Goal: Information Seeking & Learning: Learn about a topic

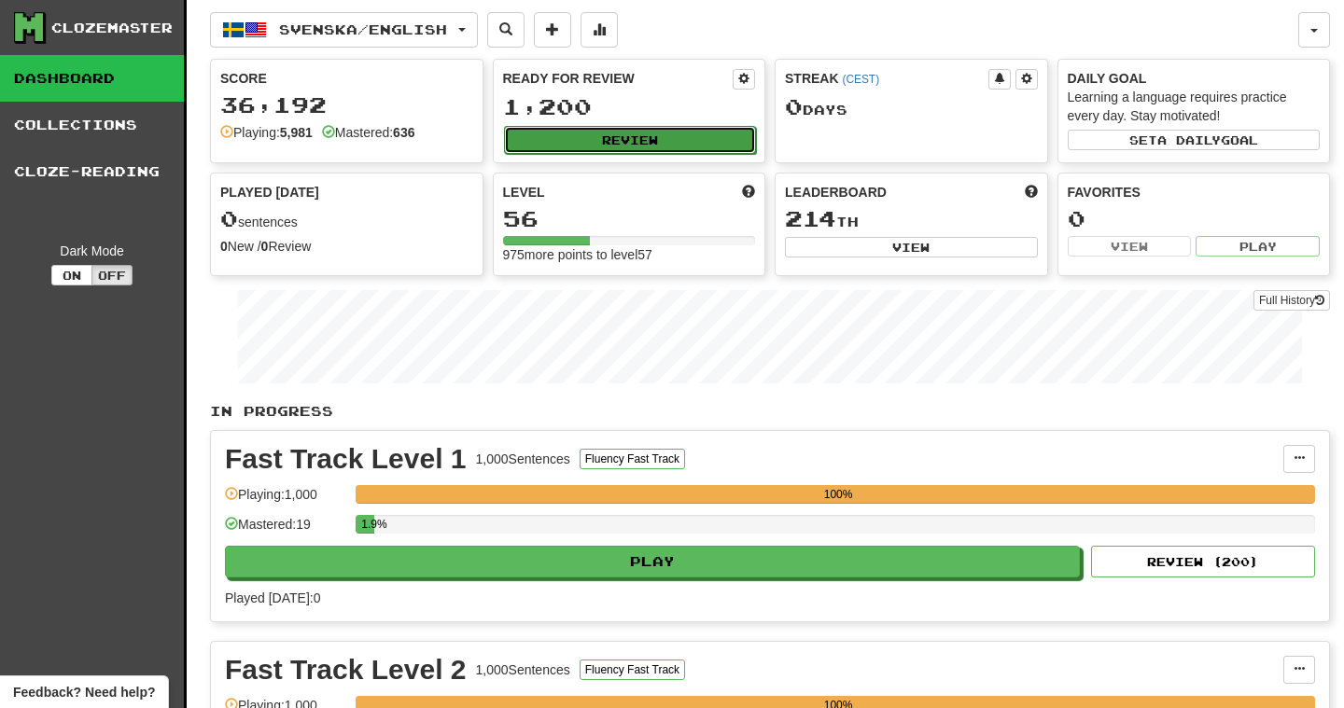
click at [633, 146] on button "Review" at bounding box center [630, 140] width 253 height 28
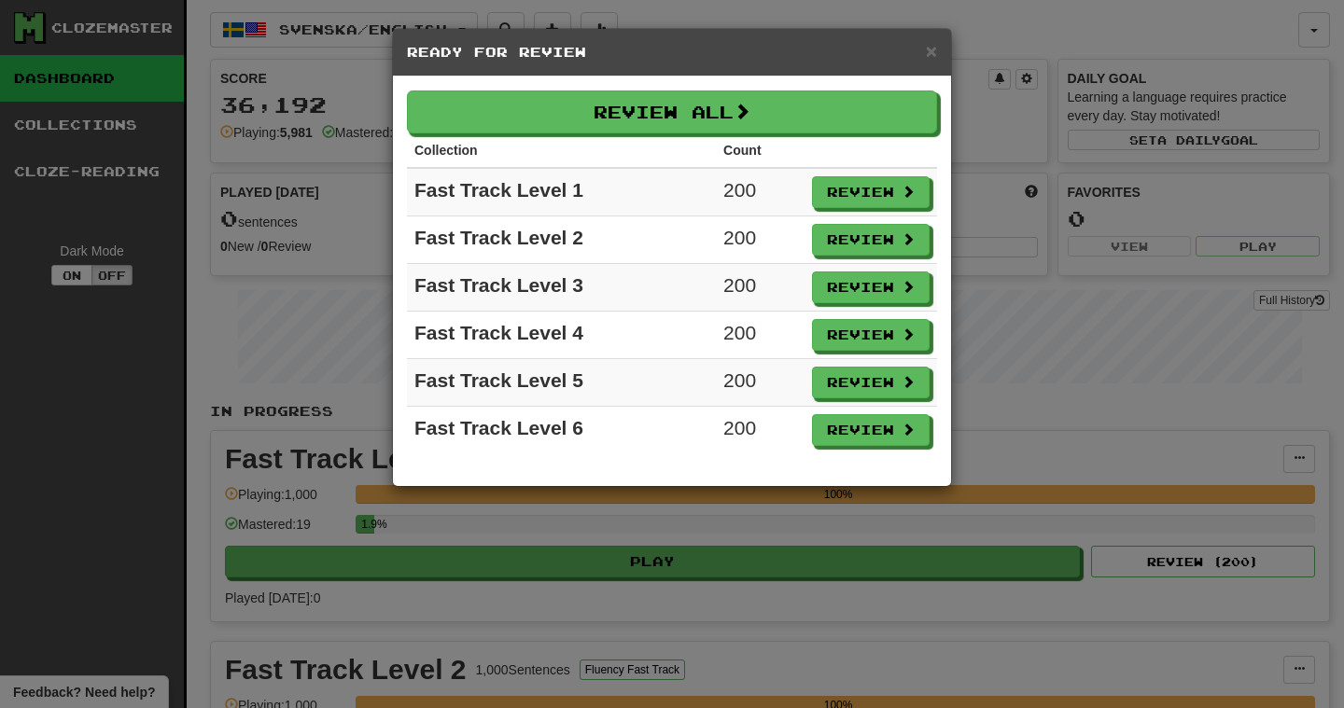
click at [1253, 258] on div "× Ready for Review Review All Collection Count Fast Track Level 1 200 Review Fa…" at bounding box center [672, 354] width 1344 height 708
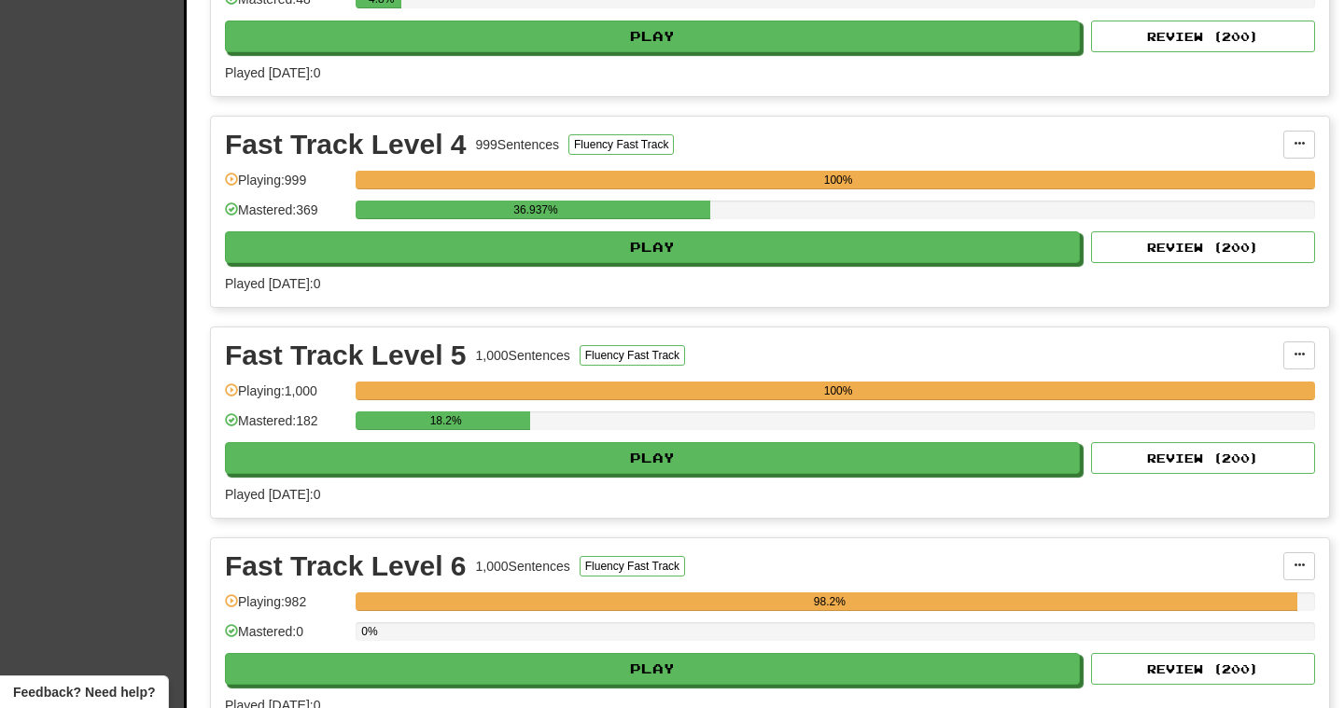
scroll to position [1308, 0]
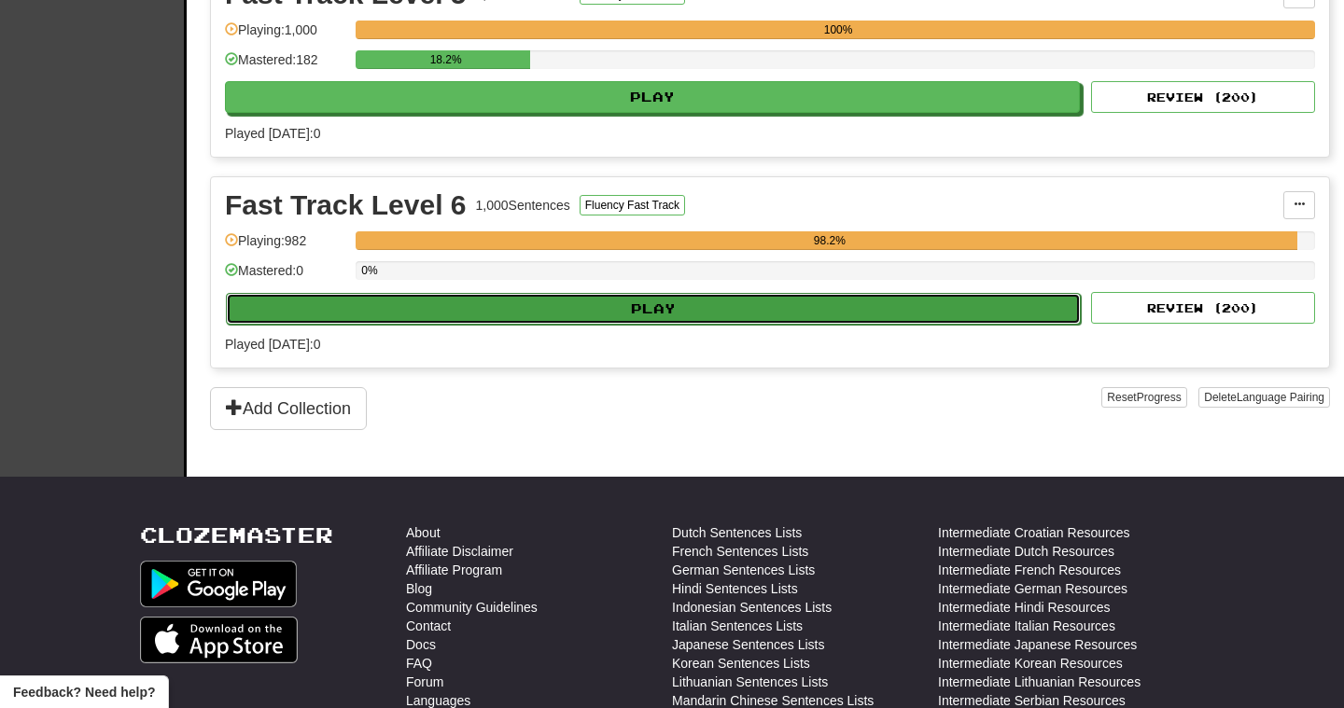
click at [970, 317] on button "Play" at bounding box center [653, 309] width 855 height 32
select select "***"
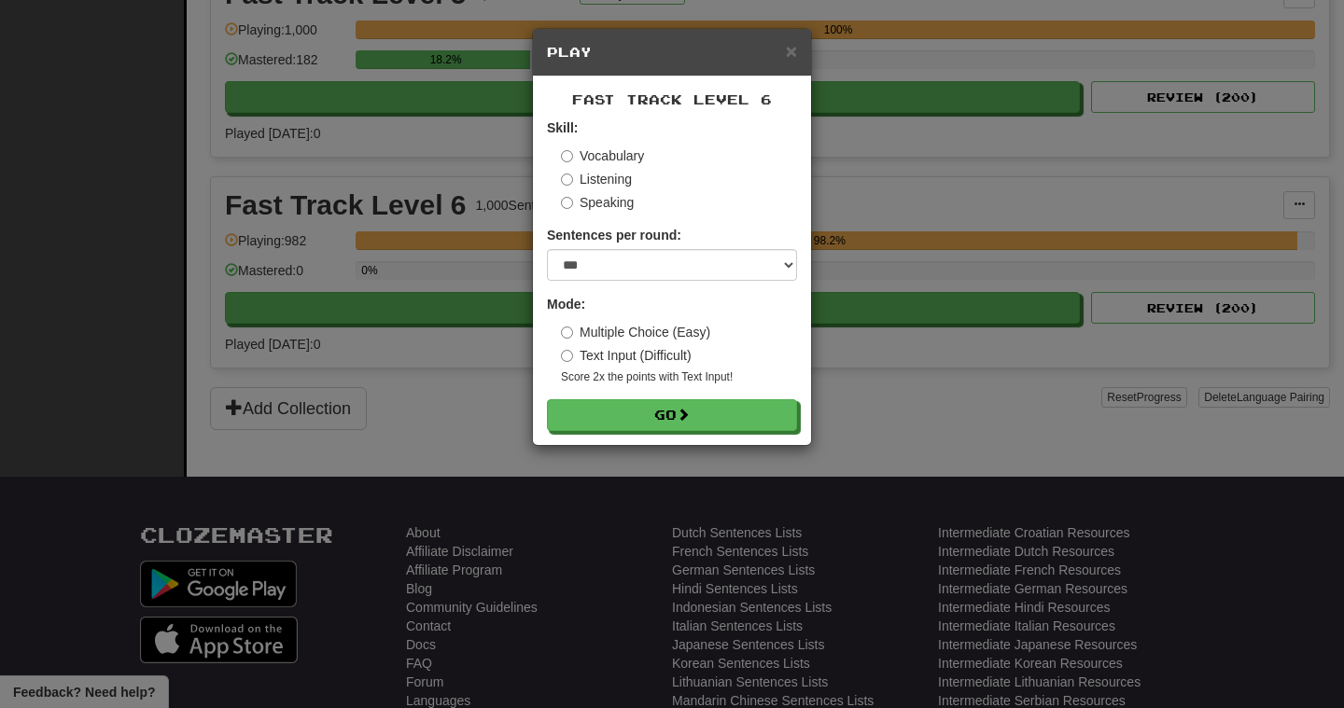
click at [707, 433] on div "Fast Track Level 6 Skill: Vocabulary Listening Speaking Sentences per round: * …" at bounding box center [672, 261] width 278 height 369
click at [707, 425] on button "Go" at bounding box center [673, 416] width 250 height 32
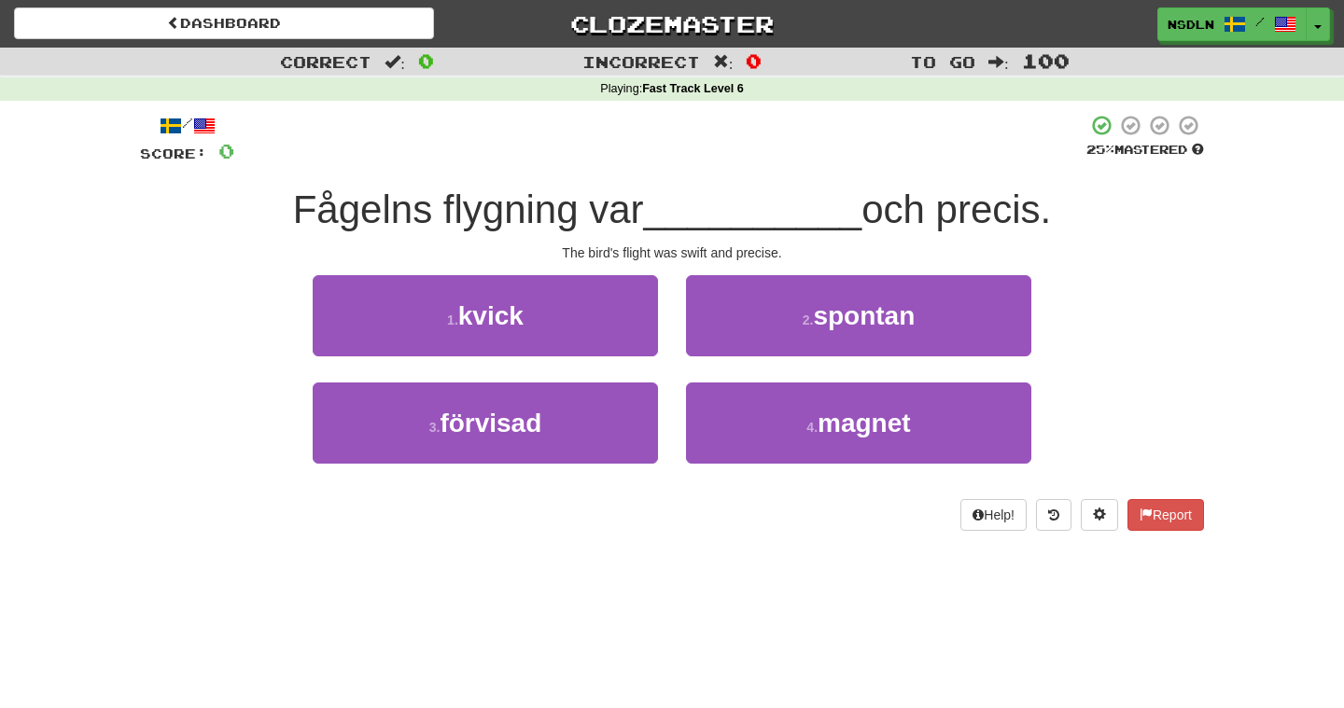
click at [1218, 291] on div "Correct : 0 Incorrect : 0 To go : 100 Playing : Fast Track Level 6 / Score: 0 2…" at bounding box center [672, 302] width 1344 height 509
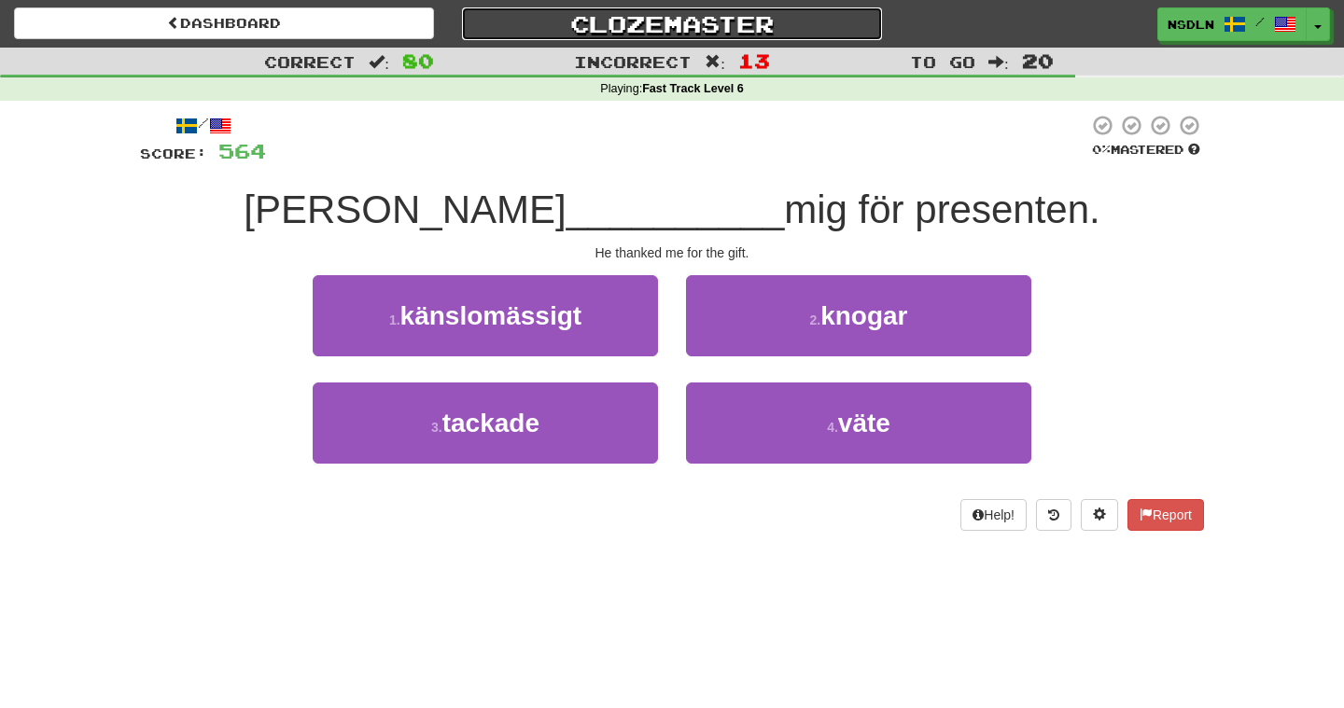
click at [720, 12] on link "Clozemaster" at bounding box center [672, 23] width 420 height 33
